Goal: Navigation & Orientation: Understand site structure

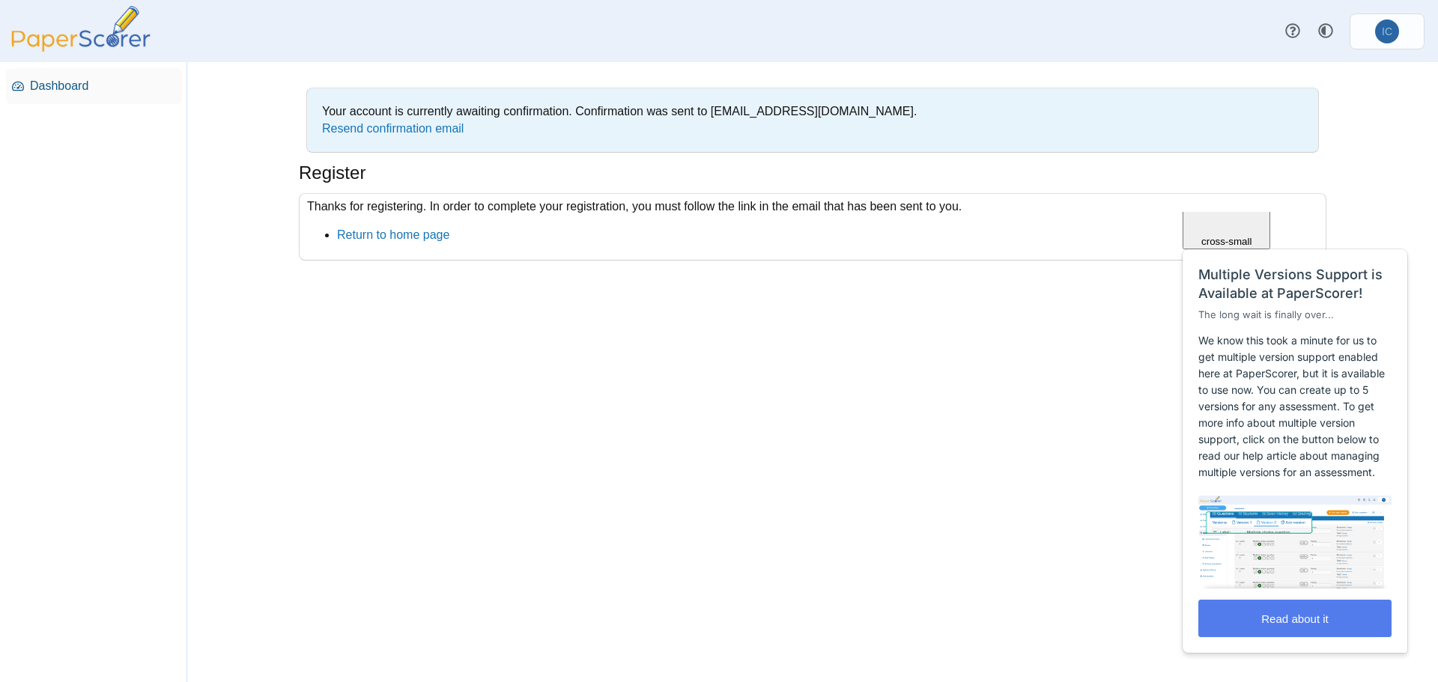
click at [52, 85] on span "Dashboard" at bounding box center [103, 86] width 146 height 16
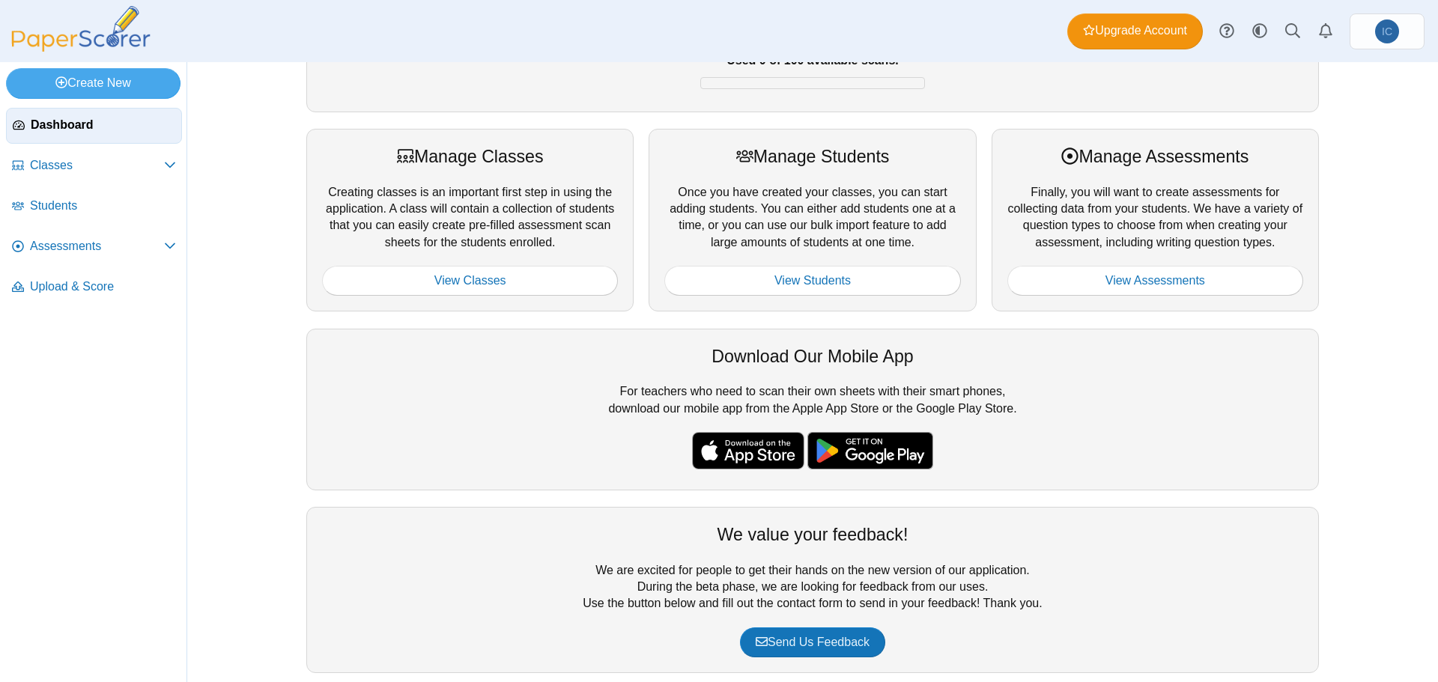
scroll to position [169, 0]
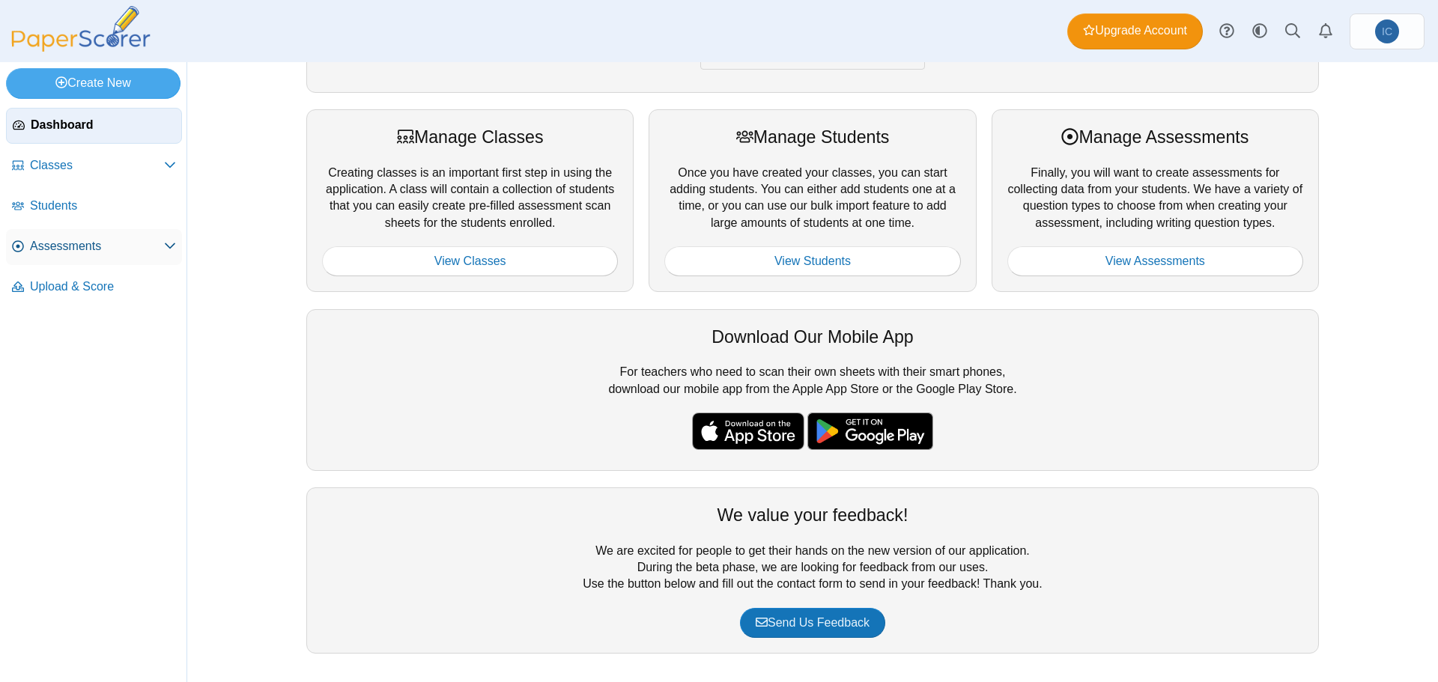
click at [136, 243] on span "Assessments" at bounding box center [97, 246] width 134 height 16
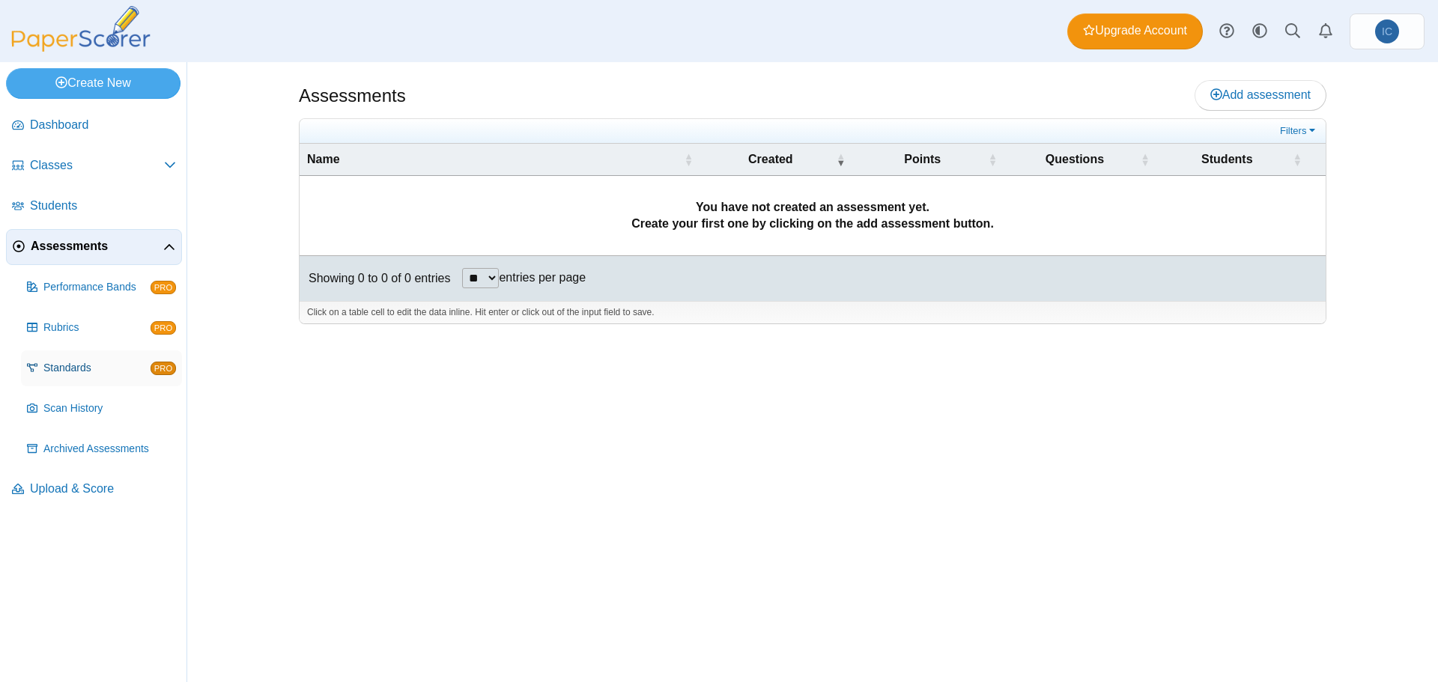
click at [92, 371] on span "Standards" at bounding box center [96, 368] width 107 height 15
